Goal: Check status: Check status

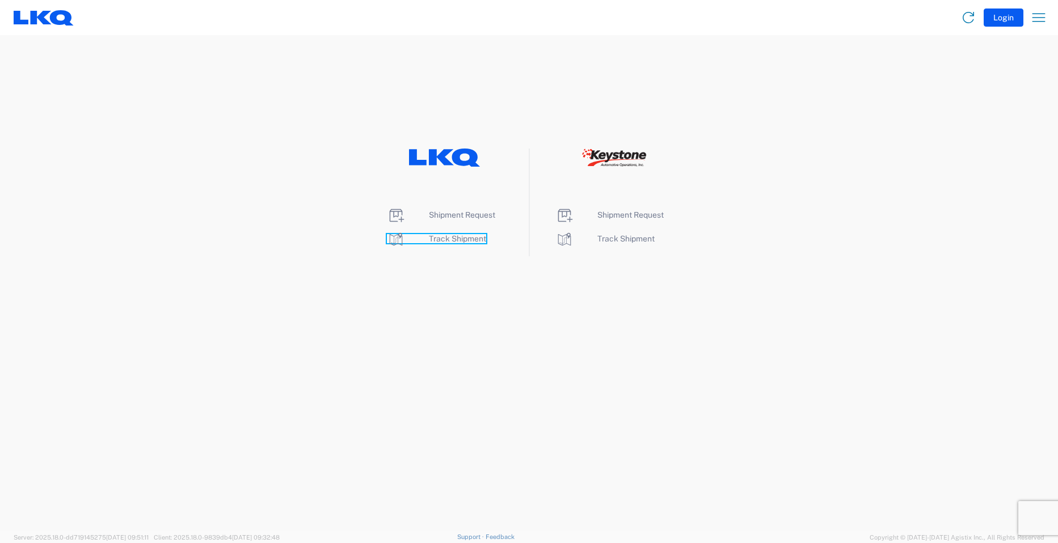
click at [457, 240] on span "Track Shipment" at bounding box center [457, 238] width 57 height 9
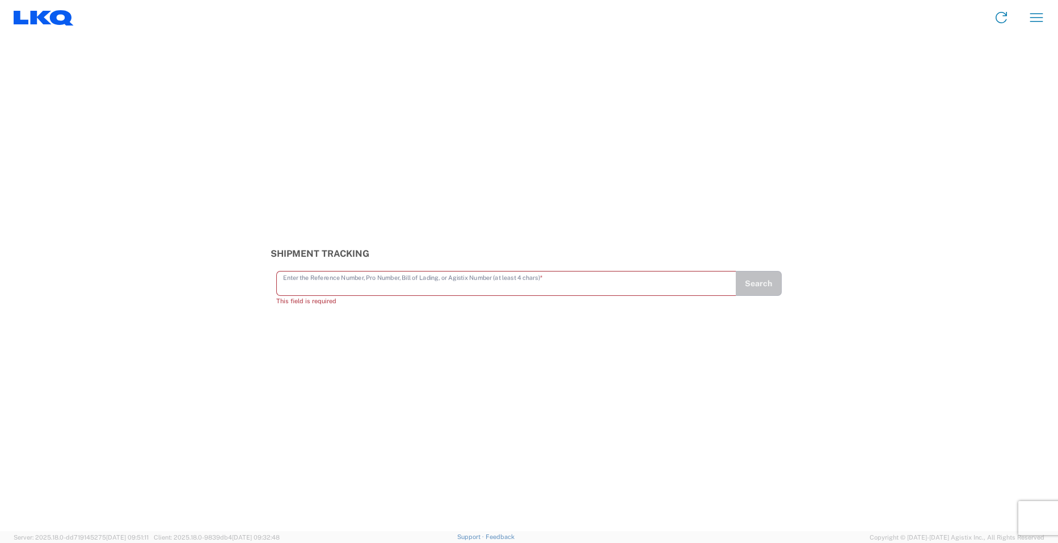
click at [292, 284] on input "text" at bounding box center [506, 283] width 447 height 20
paste input "56780001"
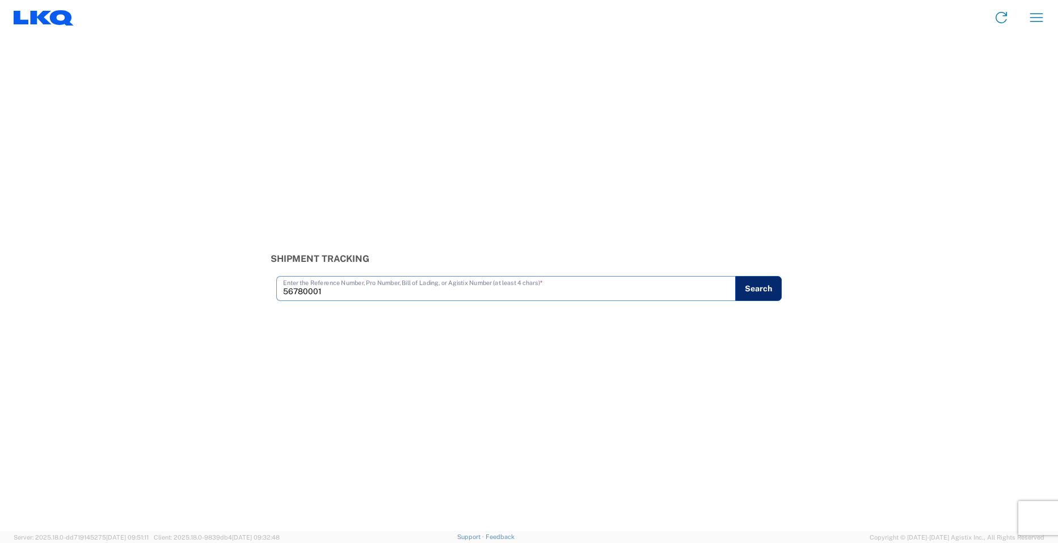
type input "56780001"
click at [757, 294] on button "Search" at bounding box center [758, 288] width 47 height 25
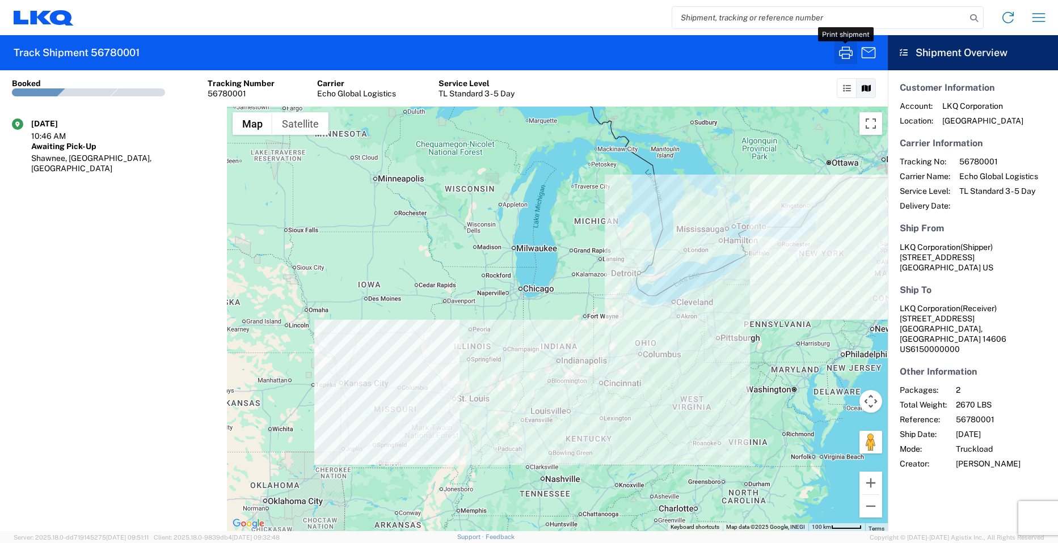
click at [844, 49] on icon "button" at bounding box center [846, 53] width 18 height 18
click at [722, 18] on input "search" at bounding box center [819, 18] width 294 height 22
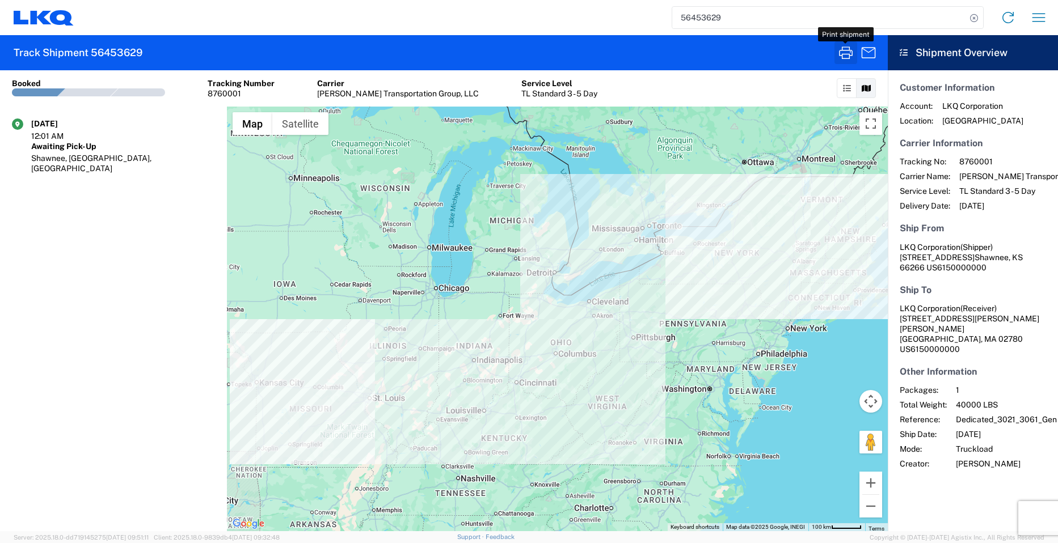
click at [844, 56] on icon "button" at bounding box center [846, 53] width 18 height 18
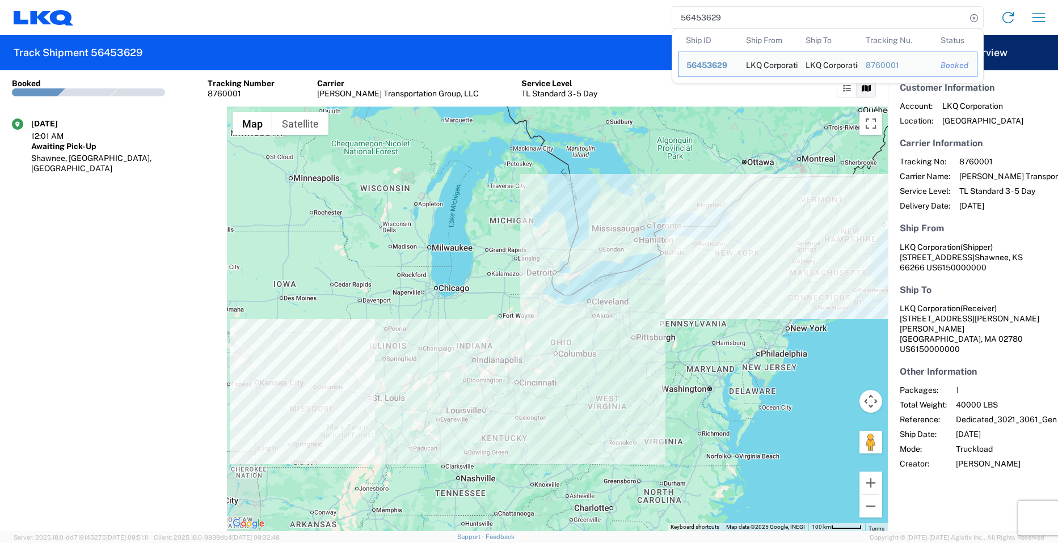
click at [728, 23] on input "56453629" at bounding box center [819, 18] width 294 height 22
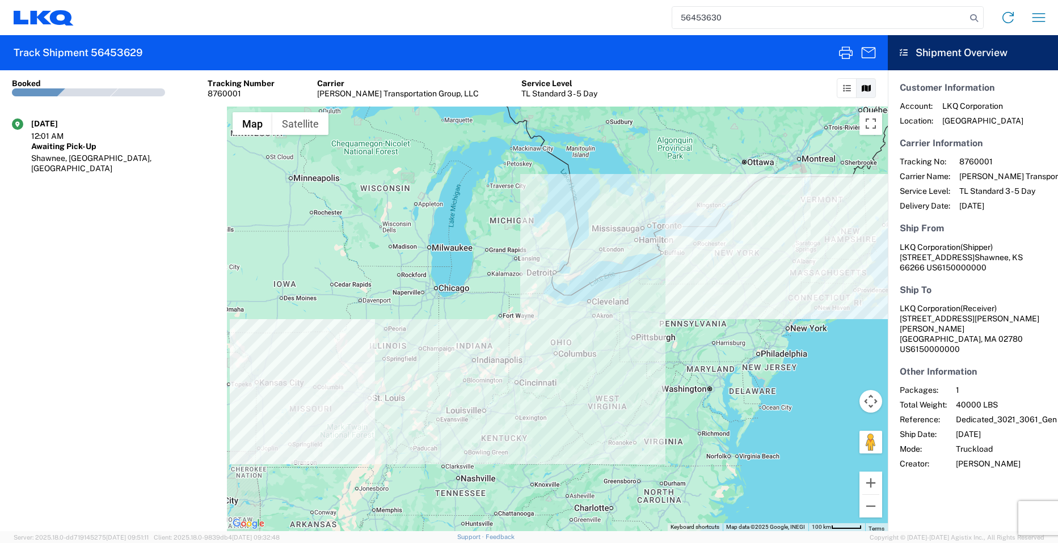
type input "56453630"
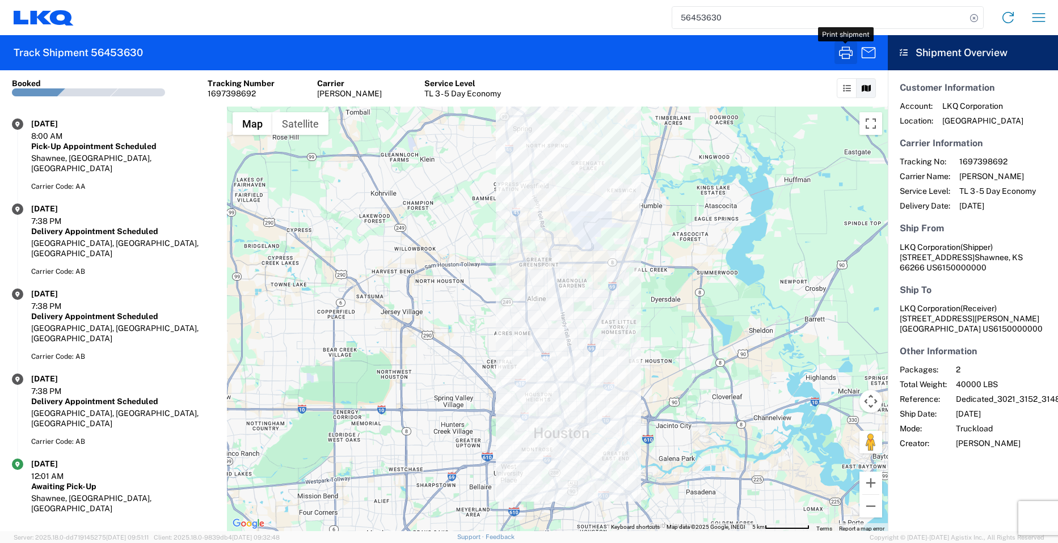
click at [843, 52] on icon "button" at bounding box center [846, 53] width 18 height 18
